Goal: Find contact information: Find contact information

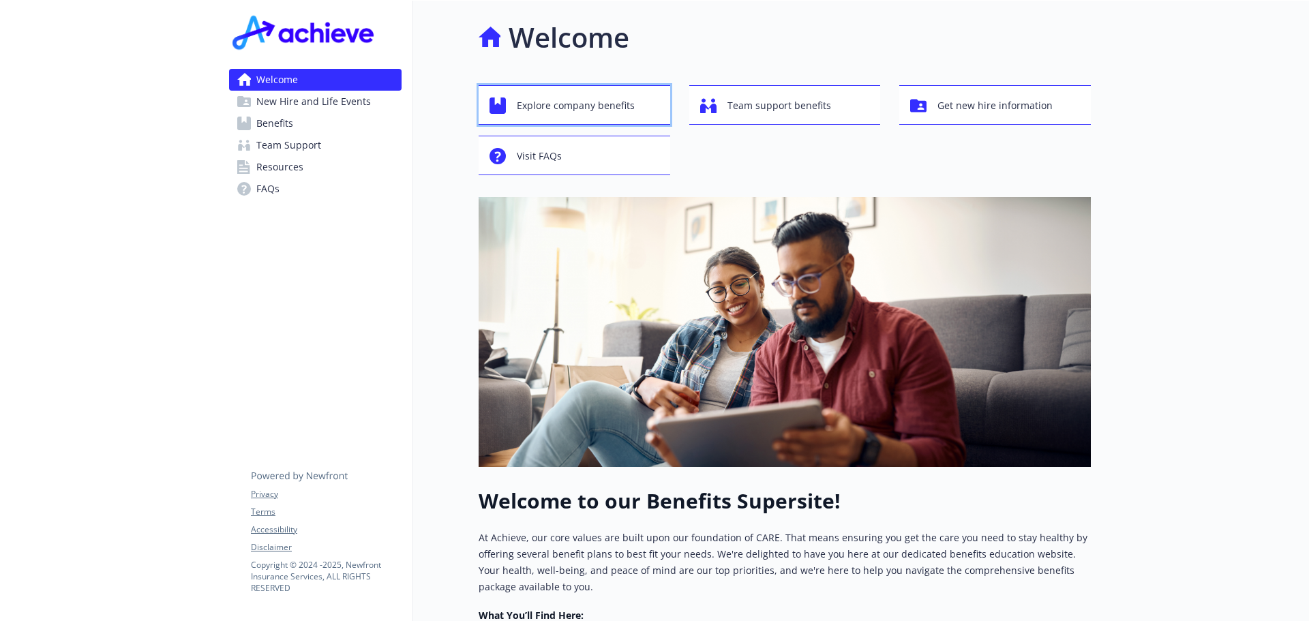
click at [578, 102] on span "Explore company benefits" at bounding box center [576, 106] width 118 height 26
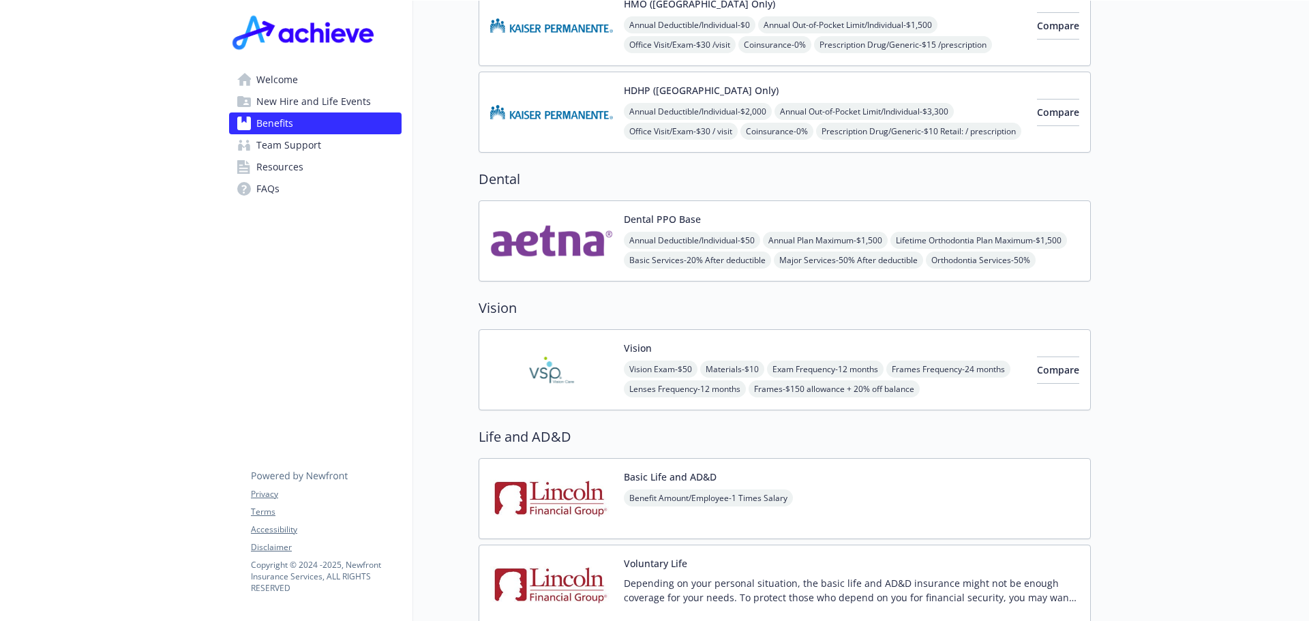
click at [306, 151] on span "Team Support" at bounding box center [288, 145] width 65 height 22
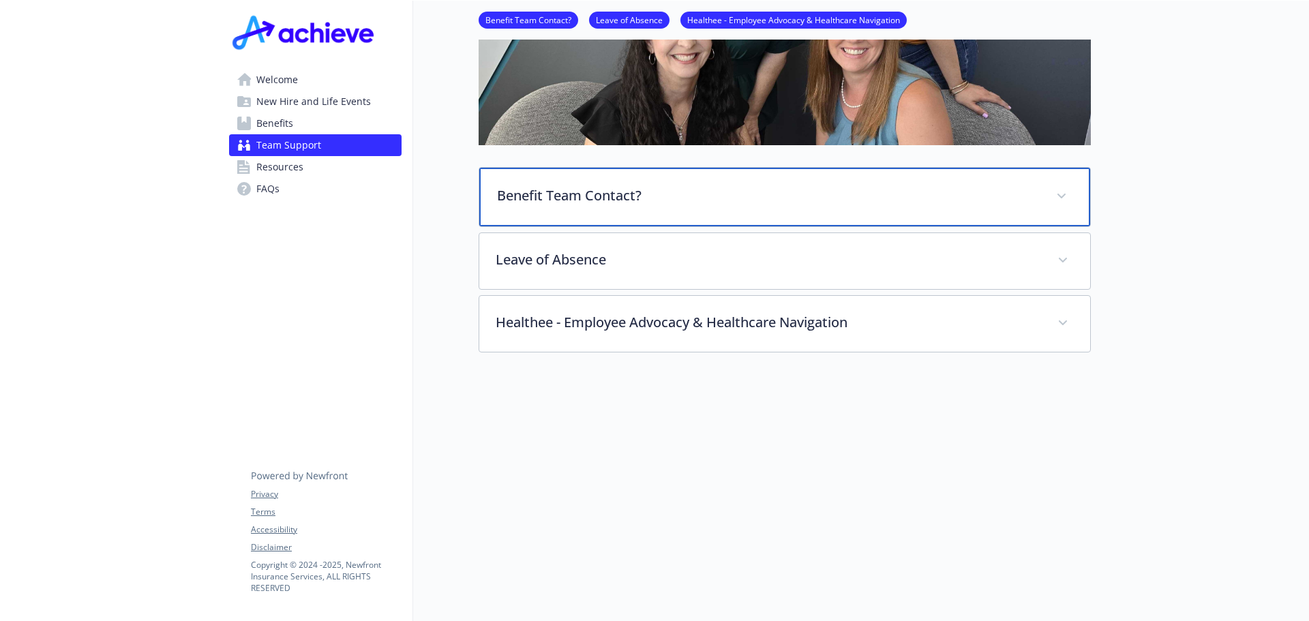
scroll to position [323, 0]
click at [548, 190] on p "Benefit Team Contact?" at bounding box center [768, 195] width 543 height 20
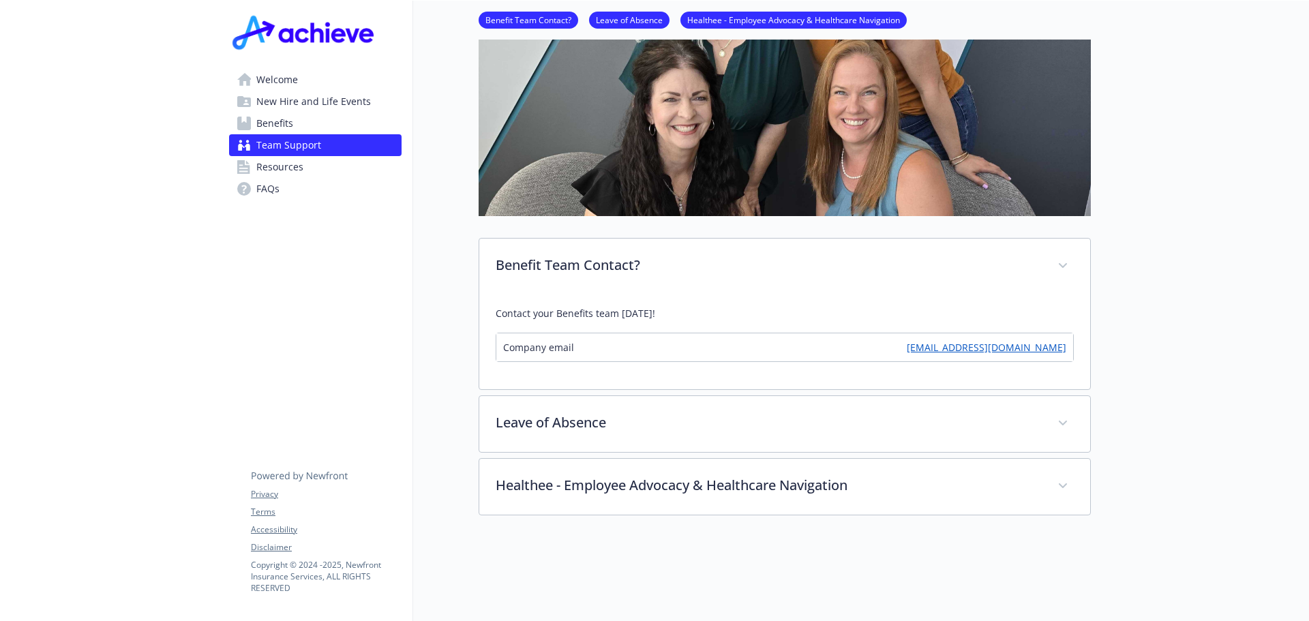
scroll to position [118, 0]
